Goal: Find specific page/section: Find specific page/section

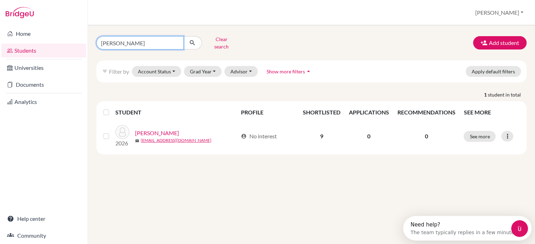
click at [149, 44] on input "[PERSON_NAME]" at bounding box center [139, 42] width 87 height 13
type input "a"
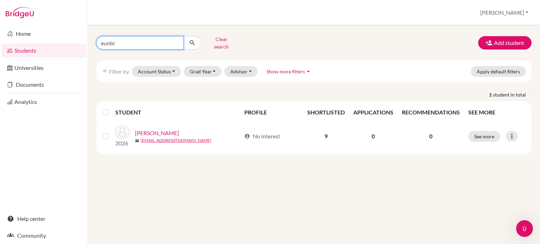
type input "eunbin"
click button "submit" at bounding box center [192, 42] width 19 height 13
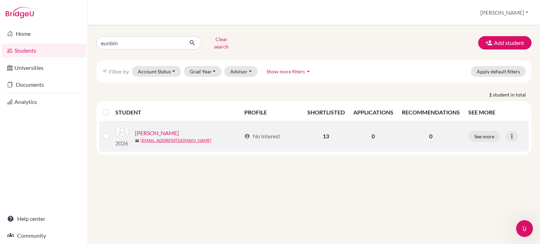
click at [149, 129] on link "[PERSON_NAME]" at bounding box center [157, 133] width 44 height 8
click at [148, 132] on link "[PERSON_NAME]" at bounding box center [157, 133] width 44 height 8
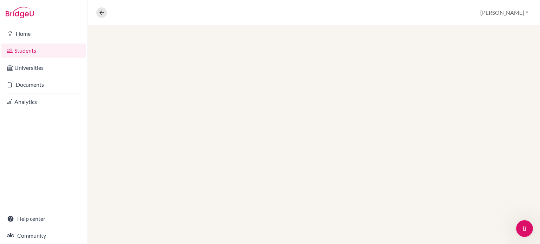
click at [150, 128] on div at bounding box center [314, 134] width 452 height 219
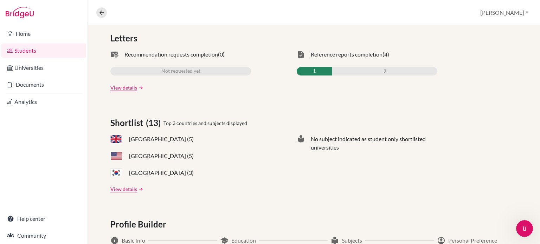
scroll to position [238, 0]
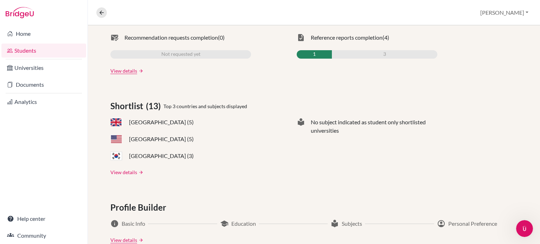
click at [125, 171] on link "View details" at bounding box center [123, 172] width 27 height 7
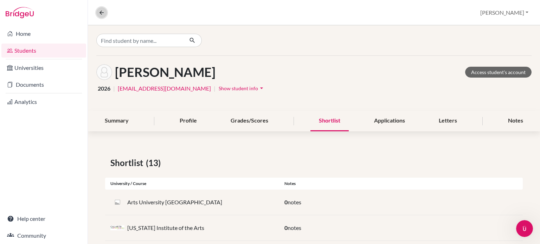
click at [98, 15] on button at bounding box center [101, 12] width 11 height 11
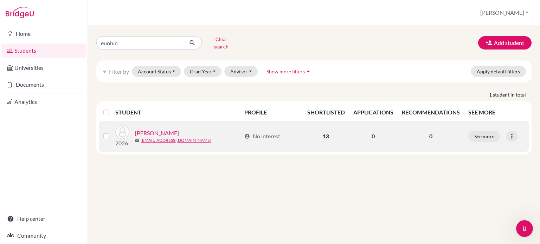
click at [147, 129] on link "[PERSON_NAME]" at bounding box center [157, 133] width 44 height 8
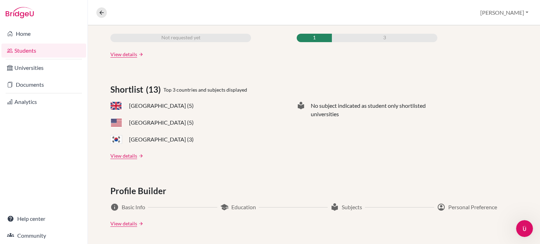
scroll to position [231, 0]
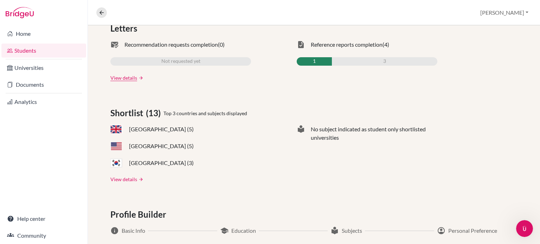
click at [131, 178] on link "View details" at bounding box center [123, 179] width 27 height 7
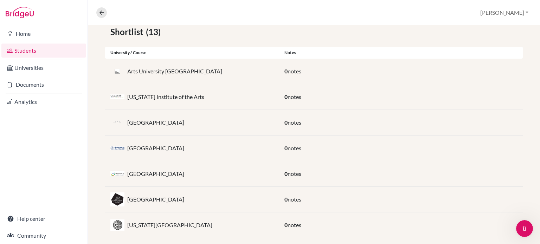
scroll to position [131, 0]
click at [99, 12] on icon at bounding box center [101, 12] width 6 height 6
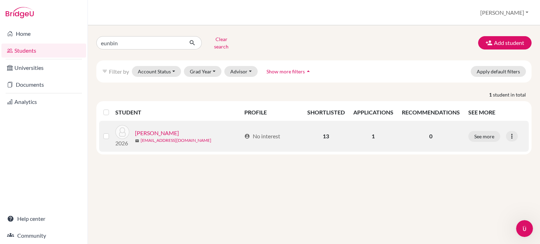
click at [148, 137] on link "[EMAIL_ADDRESS][DOMAIN_NAME]" at bounding box center [176, 140] width 71 height 6
click at [157, 129] on link "[PERSON_NAME]" at bounding box center [157, 133] width 44 height 8
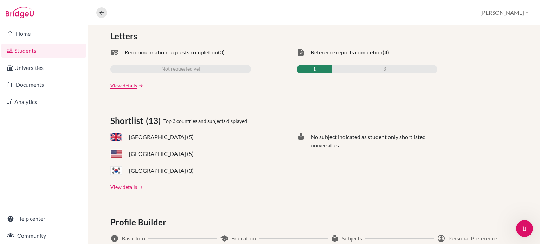
scroll to position [223, 0]
click at [156, 133] on span "[GEOGRAPHIC_DATA] (5)" at bounding box center [161, 137] width 65 height 8
click at [125, 185] on link "View details" at bounding box center [123, 186] width 27 height 7
